Goal: Task Accomplishment & Management: Complete application form

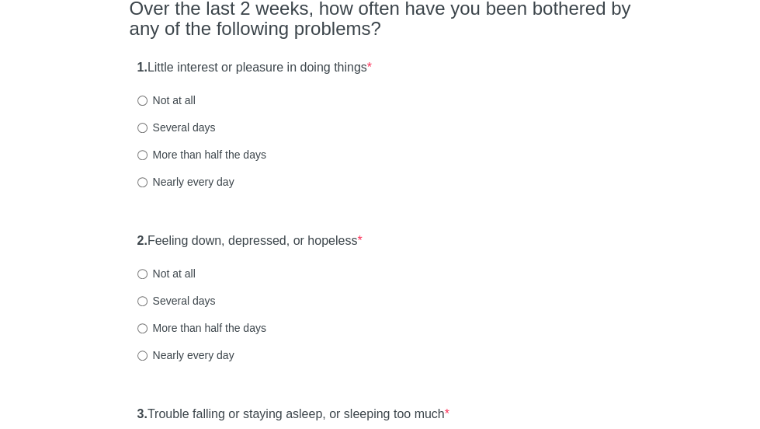
scroll to position [156, 0]
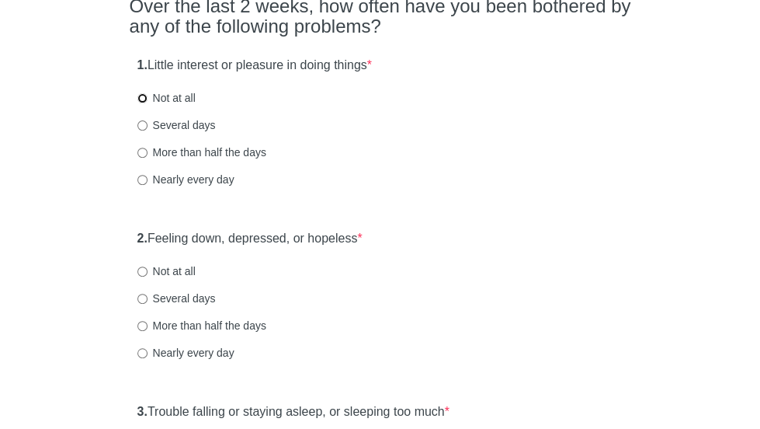
click at [147, 103] on input "Not at all" at bounding box center [142, 98] width 10 height 10
radio input "true"
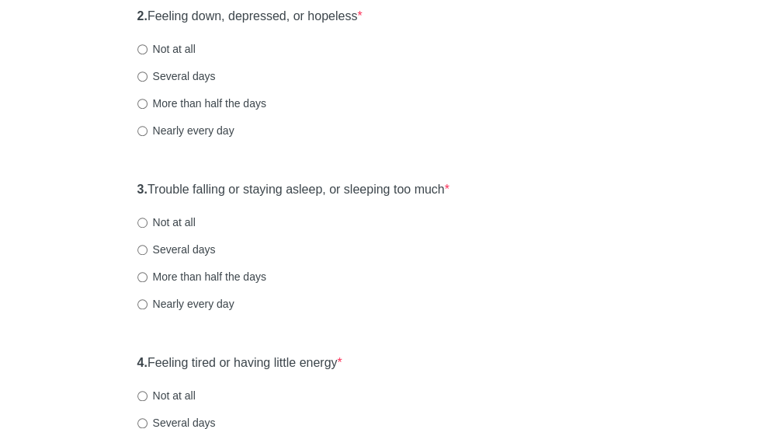
scroll to position [380, 0]
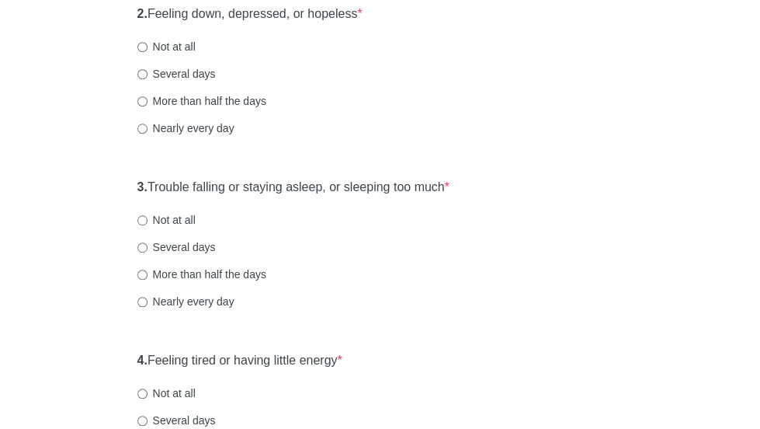
drag, startPoint x: 216, startPoint y: 144, endPoint x: 216, endPoint y: 131, distance: 12.4
click at [216, 109] on label "More than half the days" at bounding box center [201, 101] width 129 height 16
click at [147, 79] on input "Several days" at bounding box center [142, 74] width 10 height 10
radio input "true"
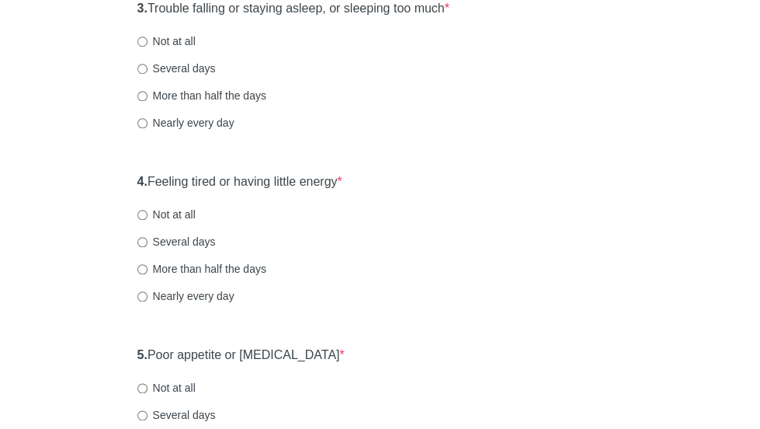
scroll to position [564, 0]
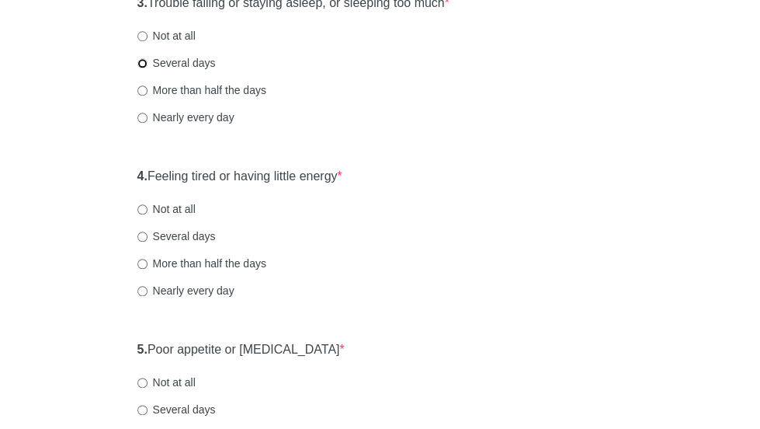
click at [147, 68] on input "Several days" at bounding box center [142, 63] width 10 height 10
radio input "true"
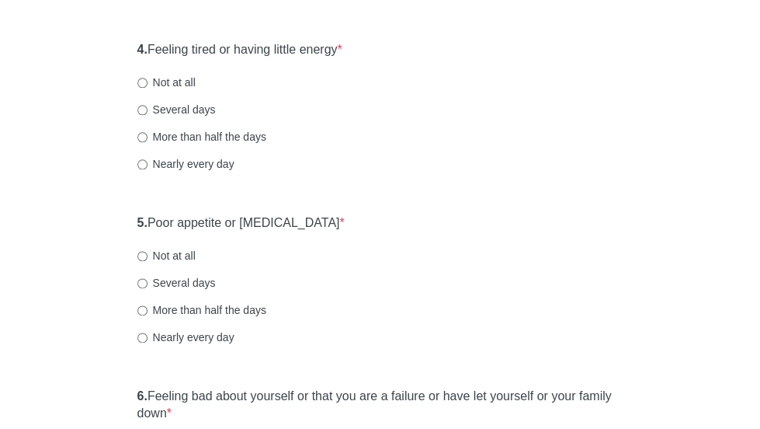
scroll to position [696, 0]
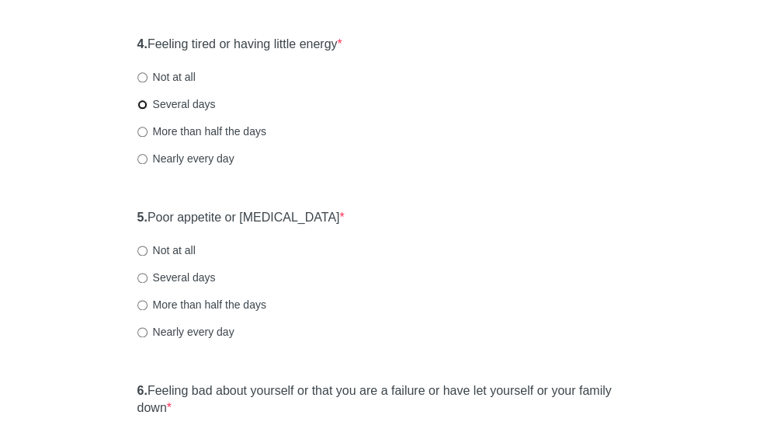
click at [147, 109] on input "Several days" at bounding box center [142, 104] width 10 height 10
radio input "true"
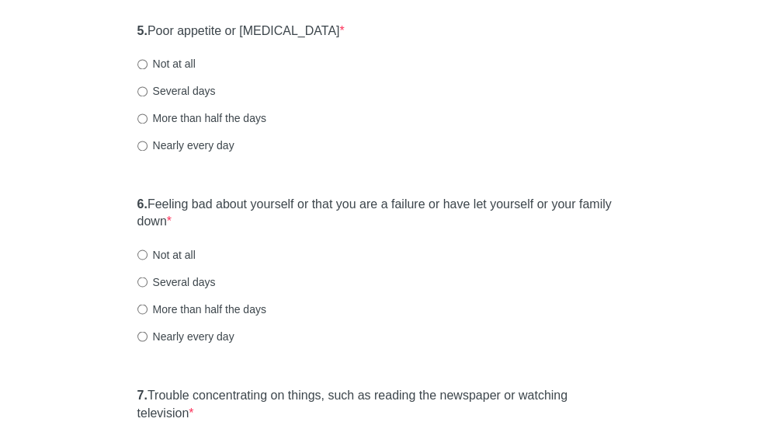
scroll to position [885, 0]
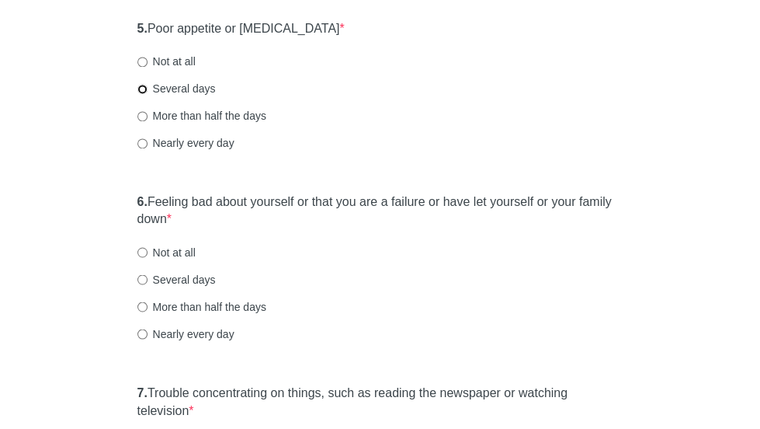
click at [147, 94] on input "Several days" at bounding box center [142, 89] width 10 height 10
radio input "true"
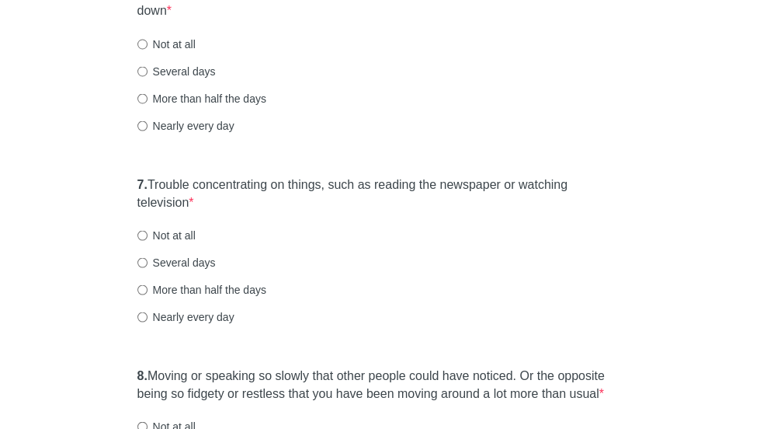
scroll to position [1095, 0]
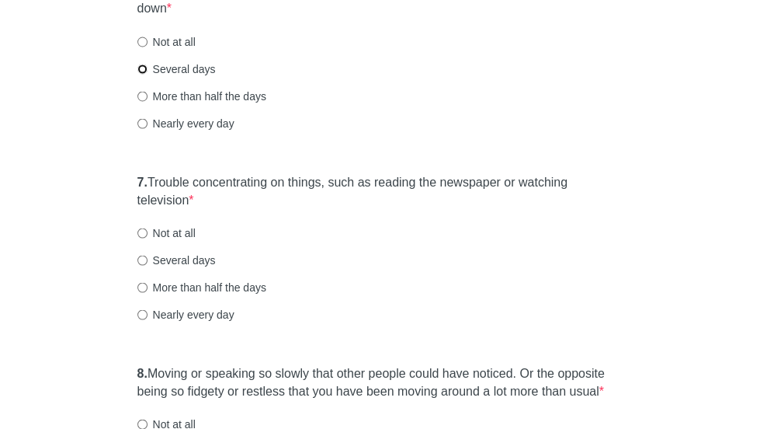
click at [147, 74] on input "Several days" at bounding box center [142, 69] width 10 height 10
radio input "true"
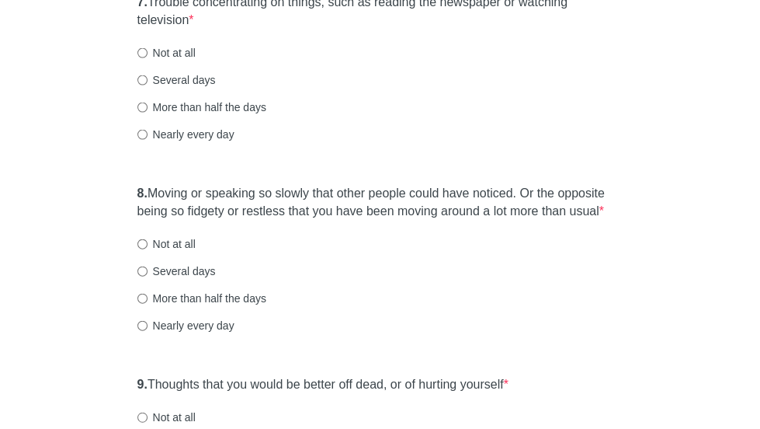
scroll to position [1282, 0]
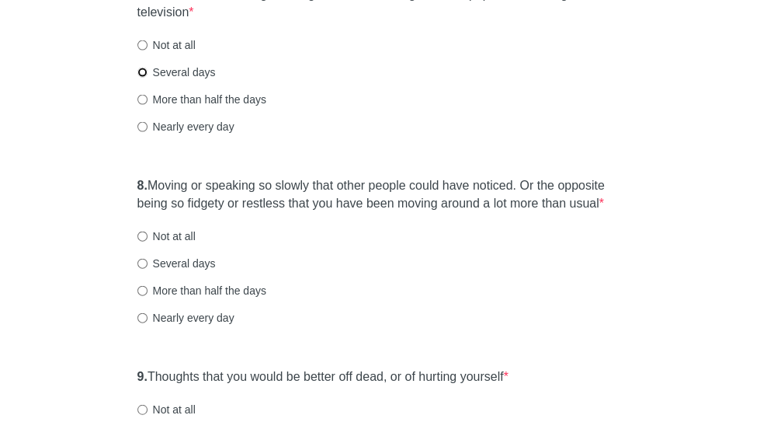
click at [147, 78] on input "Several days" at bounding box center [142, 73] width 10 height 10
radio input "true"
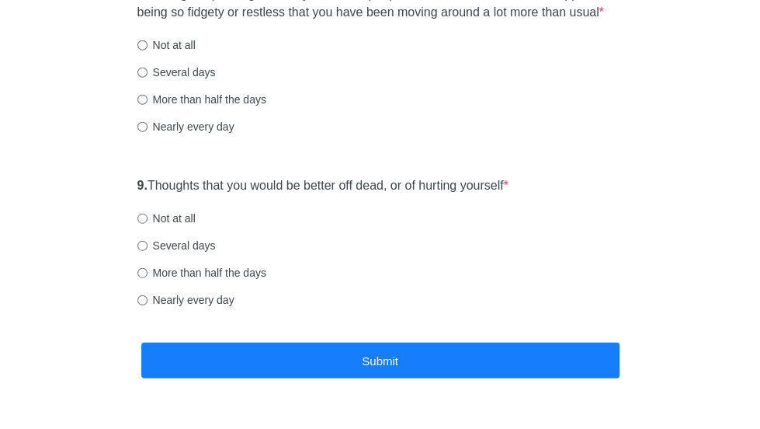
scroll to position [1476, 0]
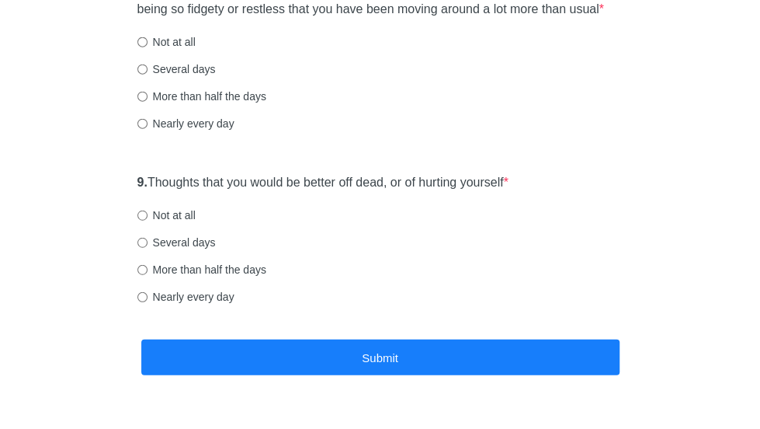
click at [216, 77] on label "Several days" at bounding box center [176, 69] width 78 height 16
click at [147, 75] on input "Several days" at bounding box center [142, 69] width 10 height 10
radio input "true"
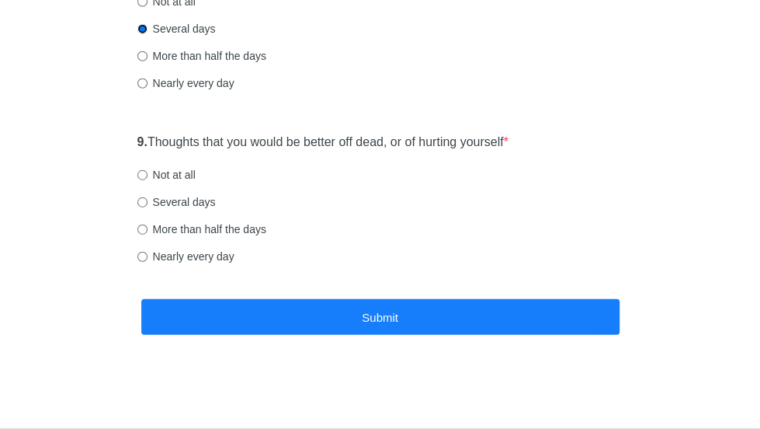
scroll to position [1543, 0]
click at [147, 180] on input "Not at all" at bounding box center [142, 175] width 10 height 10
radio input "true"
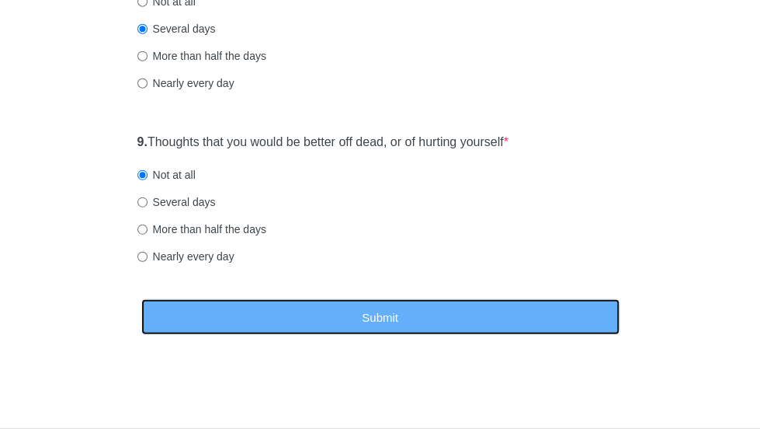
click at [253, 335] on button "Submit" at bounding box center [380, 317] width 478 height 36
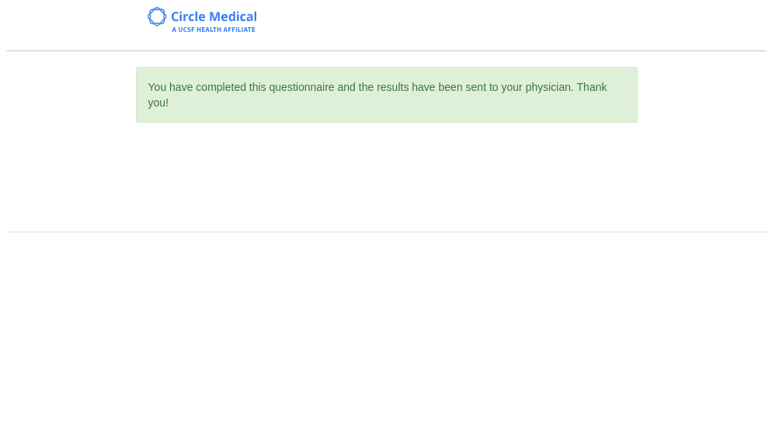
scroll to position [0, 0]
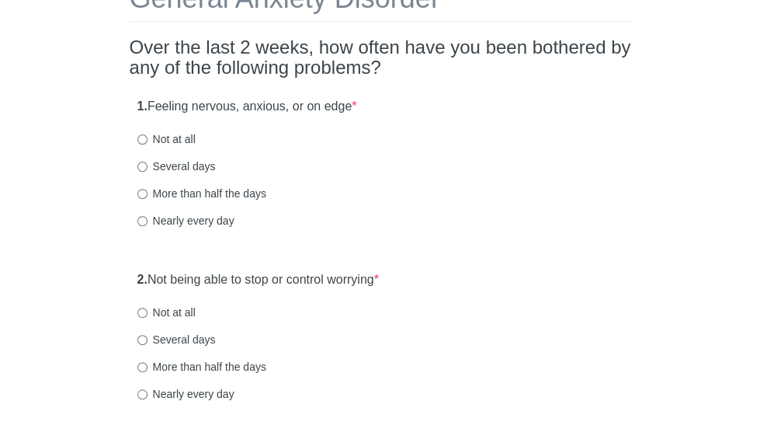
scroll to position [120, 0]
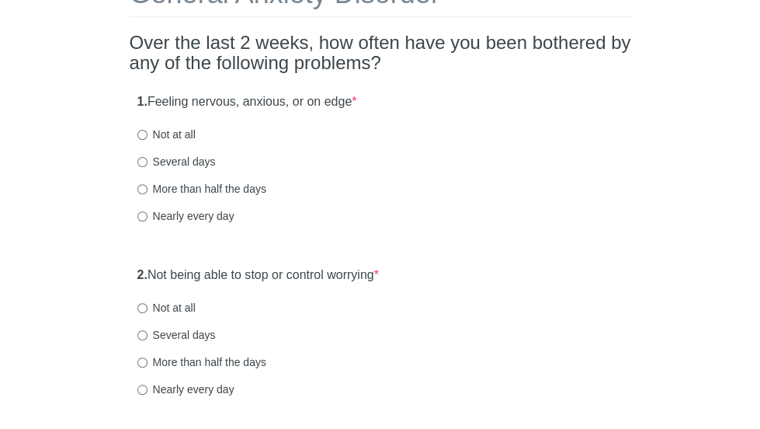
click at [759, 57] on html "General Anxiety Disorder Over the last 2 weeks, how often have you been bothere…" at bounding box center [380, 94] width 760 height 429
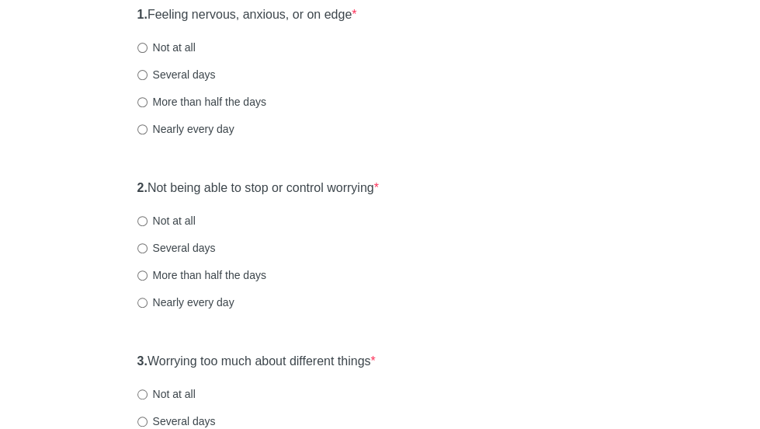
scroll to position [208, 0]
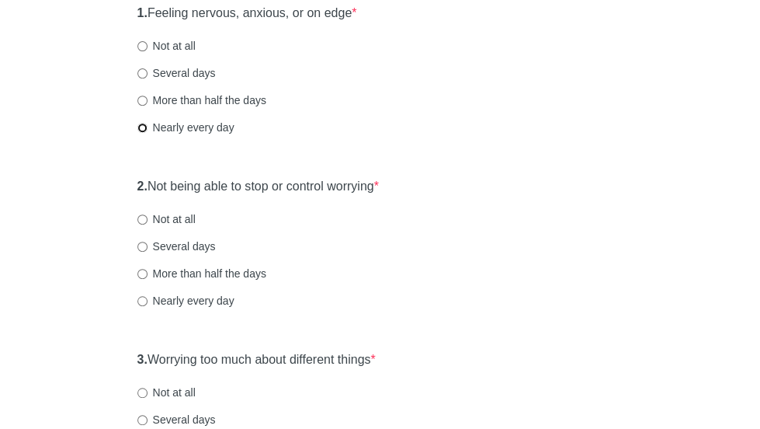
click at [147, 133] on input "Nearly every day" at bounding box center [142, 128] width 10 height 10
radio input "true"
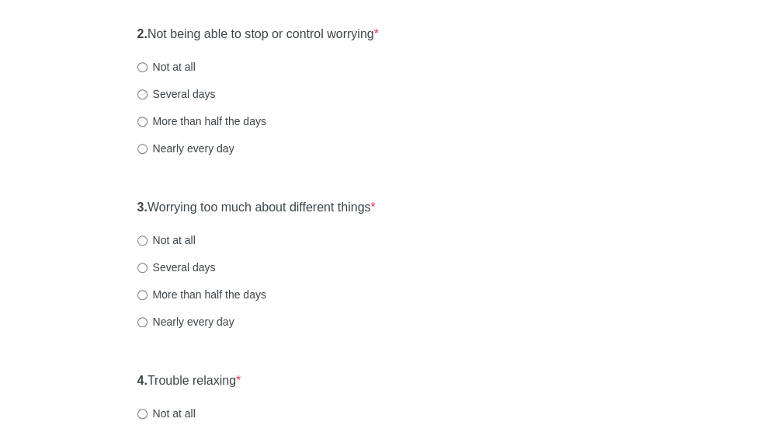
scroll to position [364, 0]
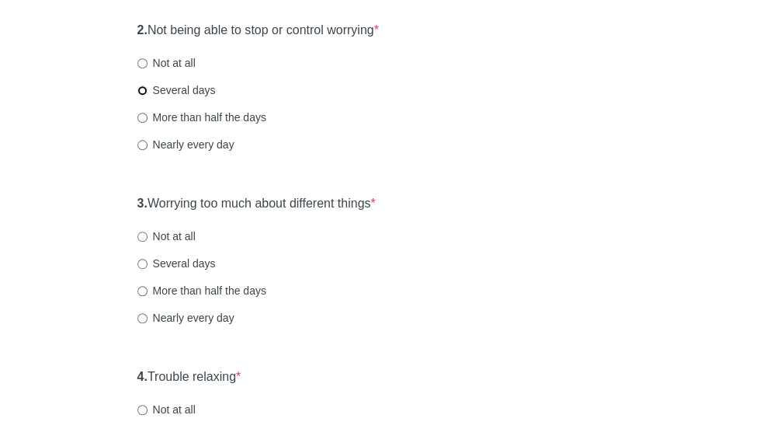
click at [147, 95] on input "Several days" at bounding box center [142, 90] width 10 height 10
radio input "true"
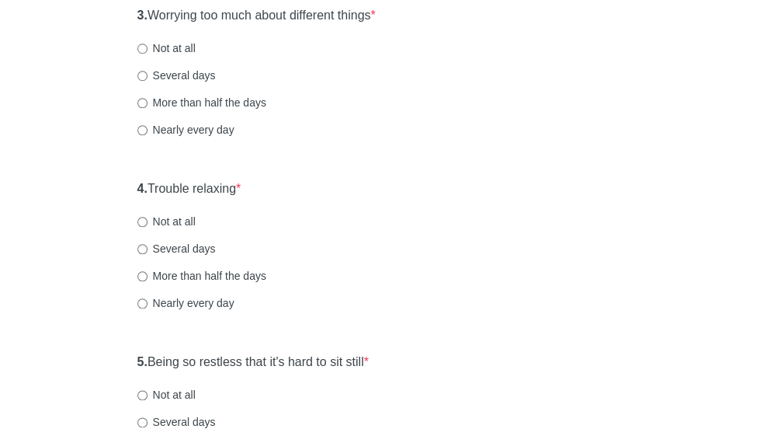
scroll to position [554, 0]
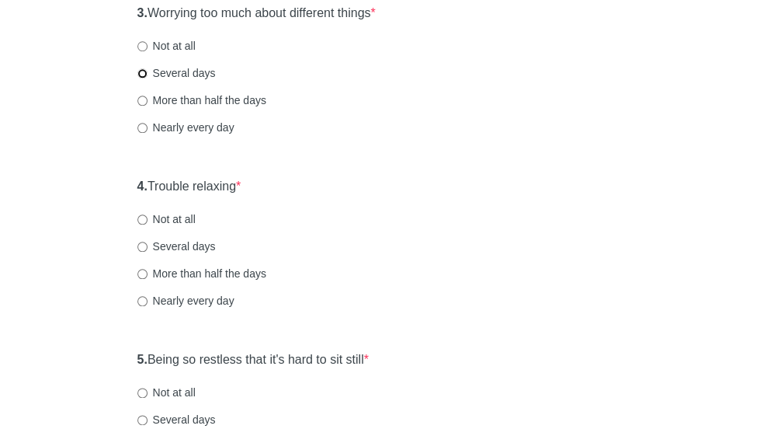
click at [147, 76] on input "Several days" at bounding box center [142, 73] width 10 height 10
radio input "true"
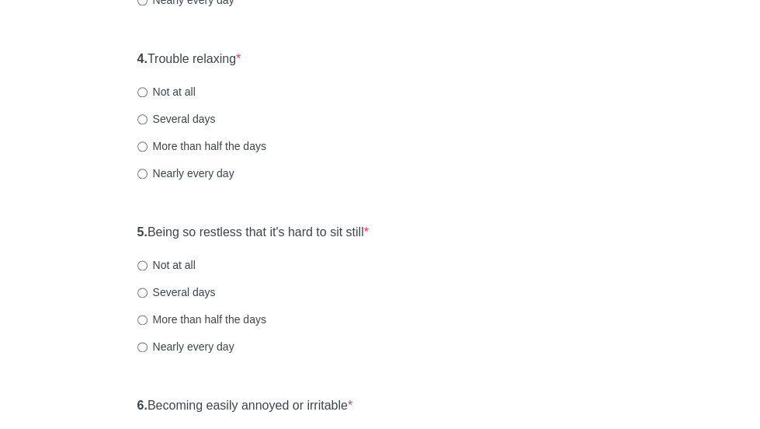
scroll to position [683, 0]
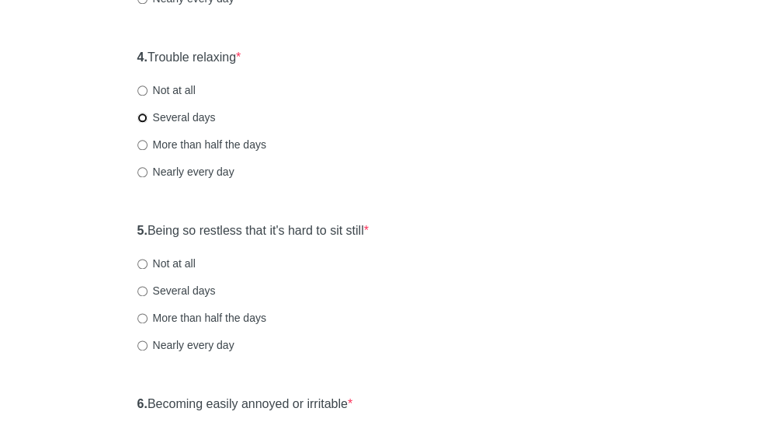
click at [147, 123] on input "Several days" at bounding box center [142, 118] width 10 height 10
radio input "true"
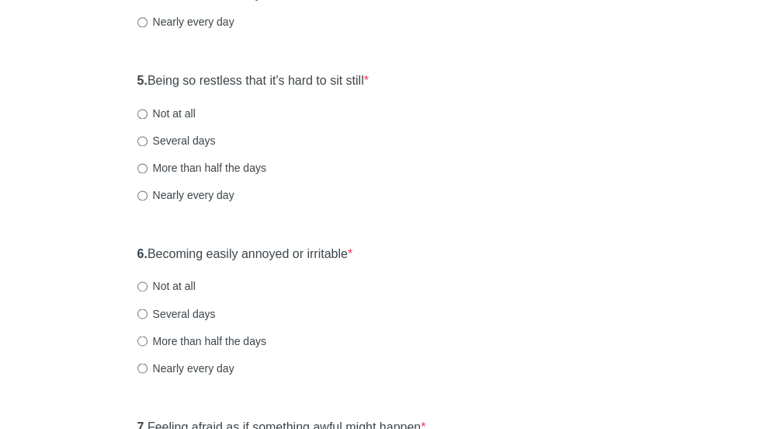
scroll to position [849, 0]
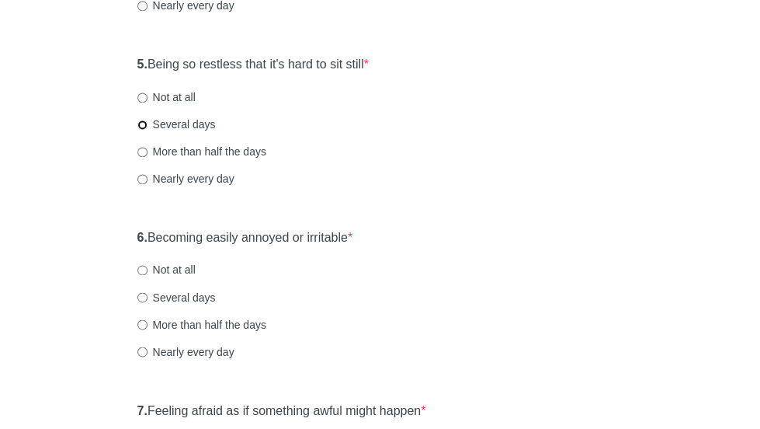
click at [147, 130] on input "Several days" at bounding box center [142, 125] width 10 height 10
radio input "true"
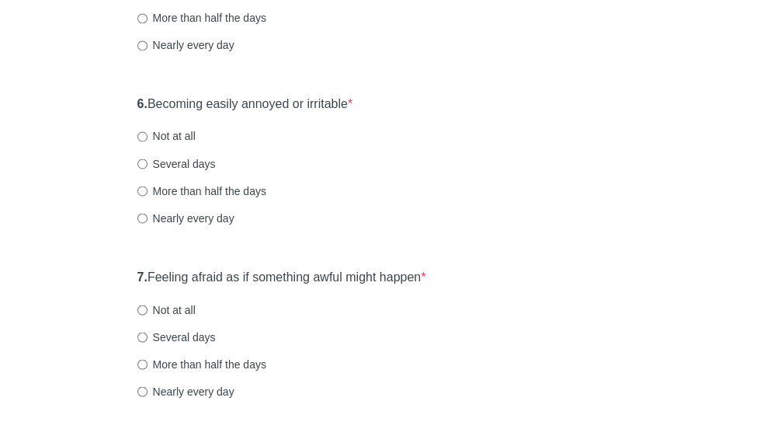
scroll to position [1004, 0]
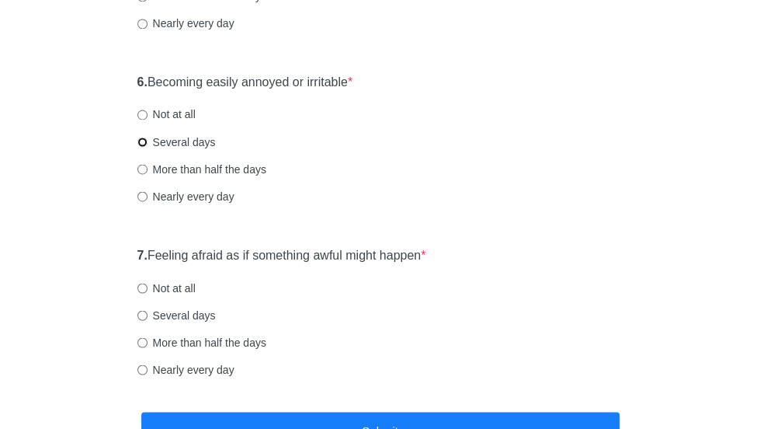
click at [147, 147] on input "Several days" at bounding box center [142, 142] width 10 height 10
radio input "true"
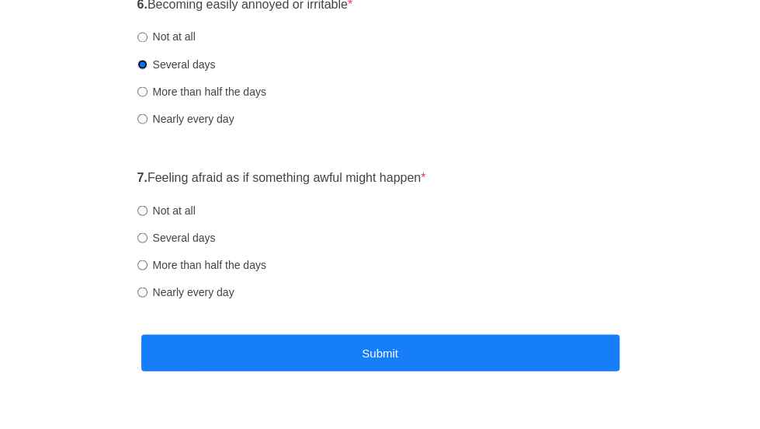
scroll to position [1096, 0]
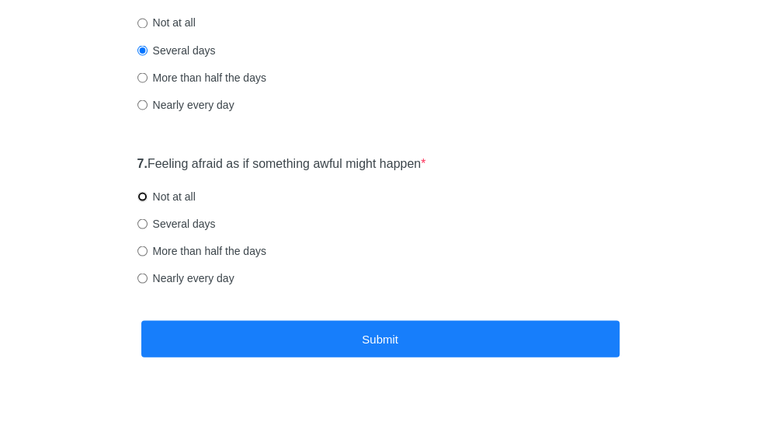
click at [147, 201] on input "Not at all" at bounding box center [142, 196] width 10 height 10
radio input "true"
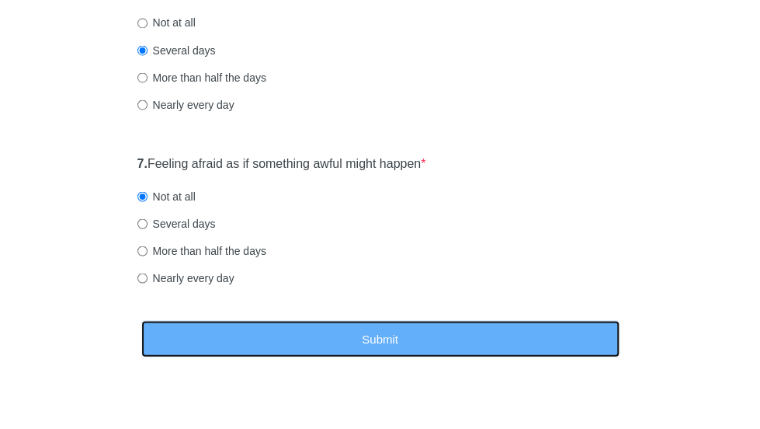
click at [242, 331] on button "Submit" at bounding box center [380, 338] width 478 height 36
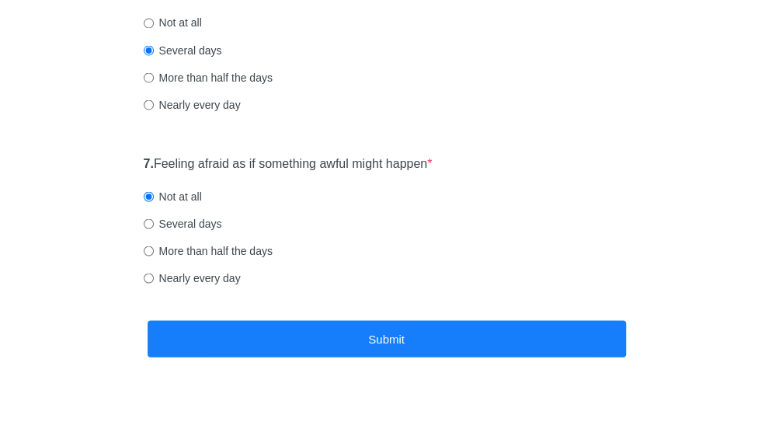
scroll to position [0, 0]
